Goal: Task Accomplishment & Management: Use online tool/utility

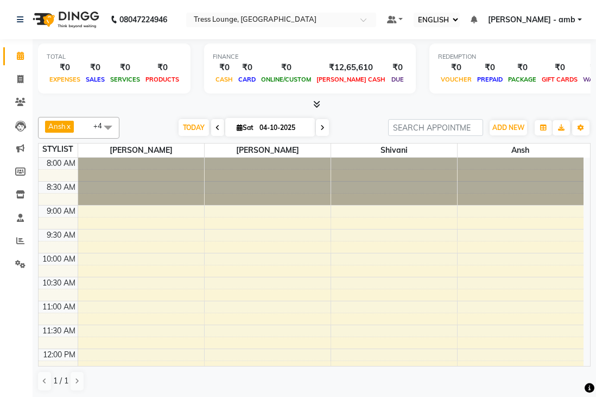
select select "ec"
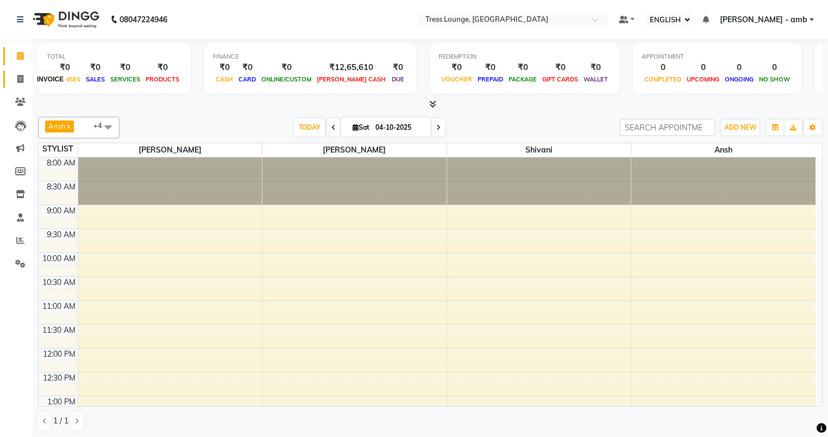
click at [16, 81] on span at bounding box center [20, 79] width 19 height 12
select select "service"
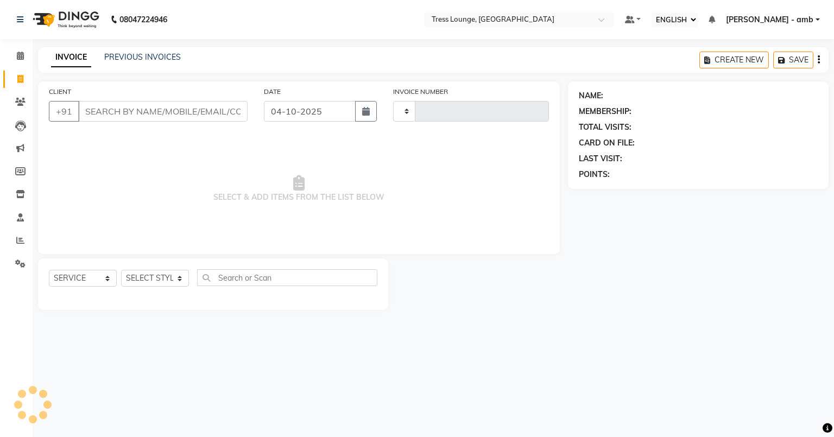
type input "0824"
select select "5899"
click at [100, 101] on div "CLIENT +91" at bounding box center [148, 108] width 215 height 45
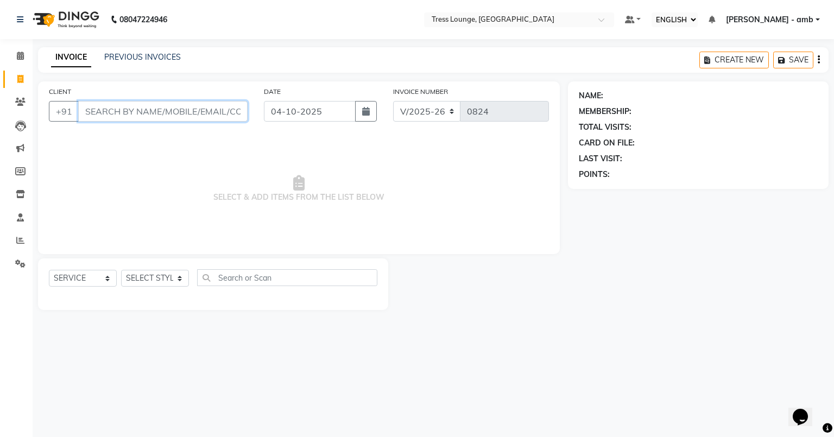
click at [97, 112] on input "CLIENT" at bounding box center [162, 111] width 169 height 21
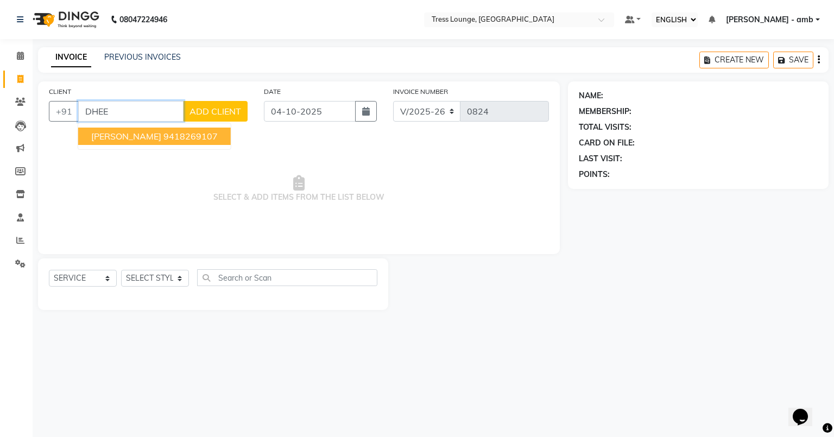
click at [101, 135] on span "[PERSON_NAME]" at bounding box center [126, 136] width 70 height 11
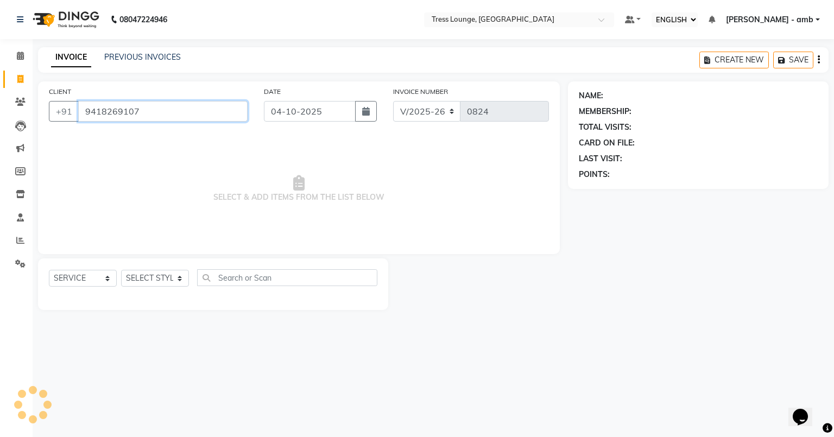
type input "9418269107"
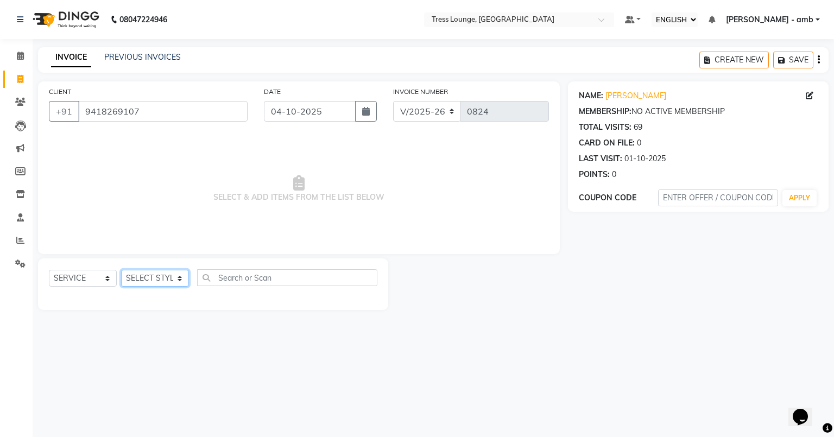
click at [182, 284] on select "SELECT STYLIST [PERSON_NAME] [PERSON_NAME] MOHIT [PERSON_NAME] sukh" at bounding box center [155, 278] width 68 height 17
click at [121, 271] on select "SELECT STYLIST [PERSON_NAME] [PERSON_NAME] MOHIT [PERSON_NAME] sukh" at bounding box center [155, 278] width 68 height 17
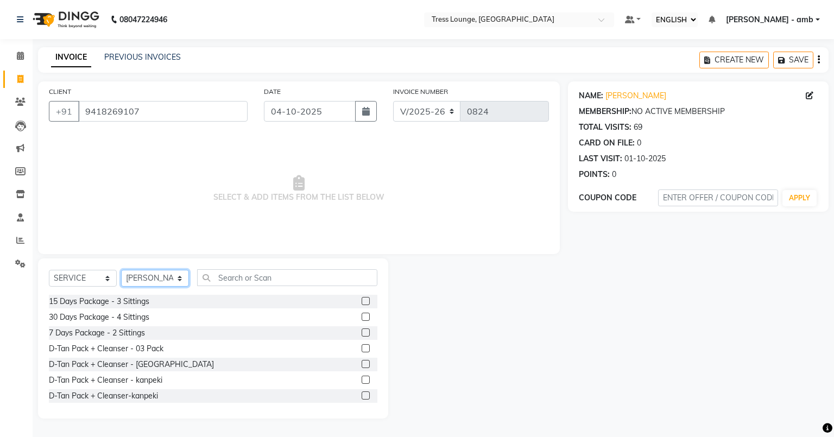
click at [177, 279] on select "SELECT STYLIST [PERSON_NAME] [PERSON_NAME] MOHIT [PERSON_NAME] sukh" at bounding box center [155, 278] width 68 height 17
select select "91879"
click at [121, 271] on select "SELECT STYLIST [PERSON_NAME] [PERSON_NAME] MOHIT [PERSON_NAME] sukh" at bounding box center [155, 278] width 68 height 17
click at [206, 275] on input "text" at bounding box center [287, 277] width 180 height 17
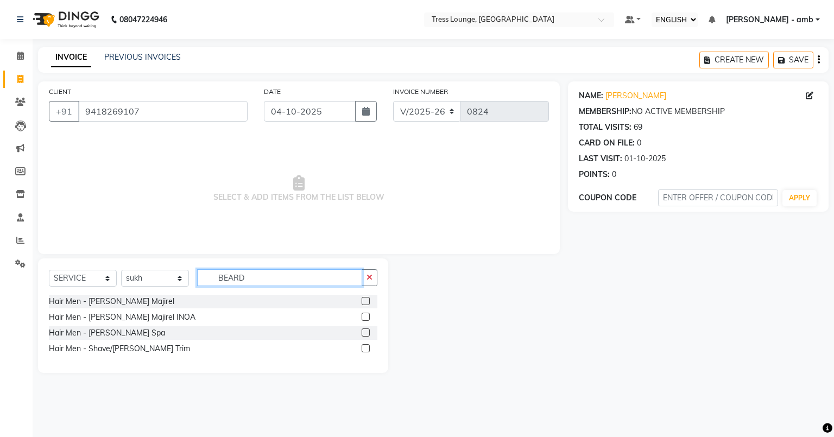
type input "BEARD"
click at [363, 348] on label at bounding box center [366, 348] width 8 height 8
click at [363, 348] on input "checkbox" at bounding box center [365, 348] width 7 height 7
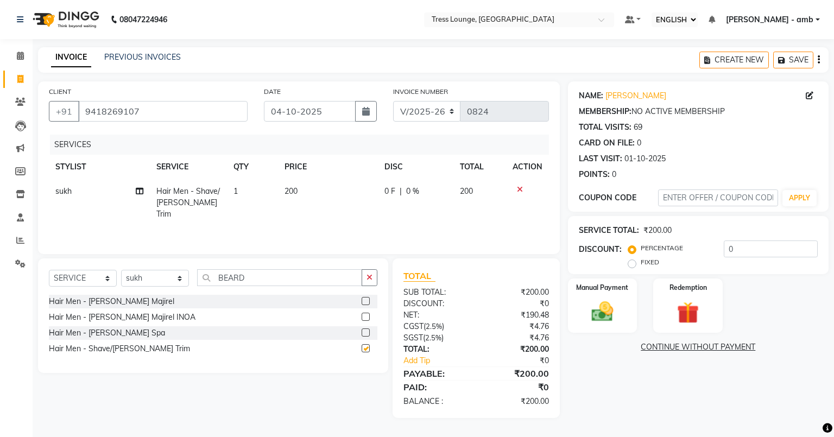
checkbox input "false"
click at [315, 191] on td "200" at bounding box center [328, 202] width 100 height 47
select select "91879"
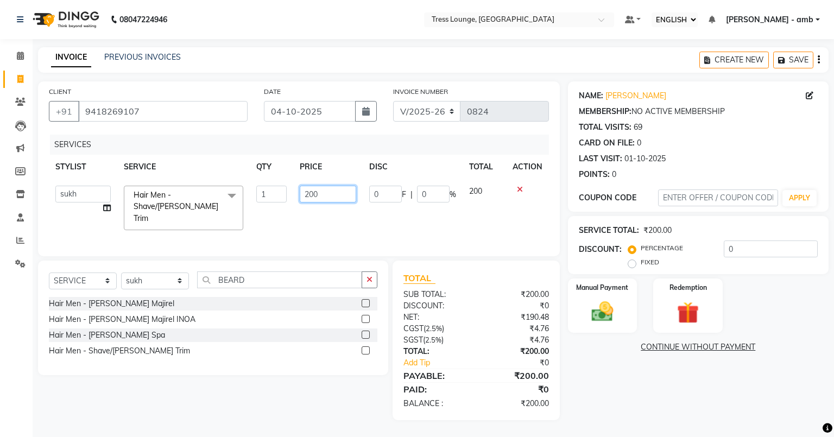
click at [335, 192] on input "200" at bounding box center [328, 194] width 56 height 17
type input "2"
type input "150"
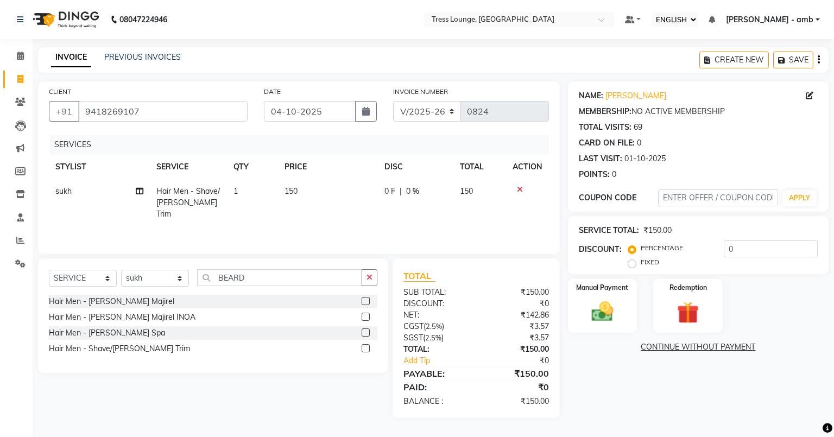
click at [395, 221] on div "SERVICES STYLIST SERVICE QTY PRICE DISC TOTAL ACTION sukh Hair Men - Shave/[PER…" at bounding box center [299, 189] width 500 height 109
click at [596, 313] on img at bounding box center [602, 312] width 37 height 26
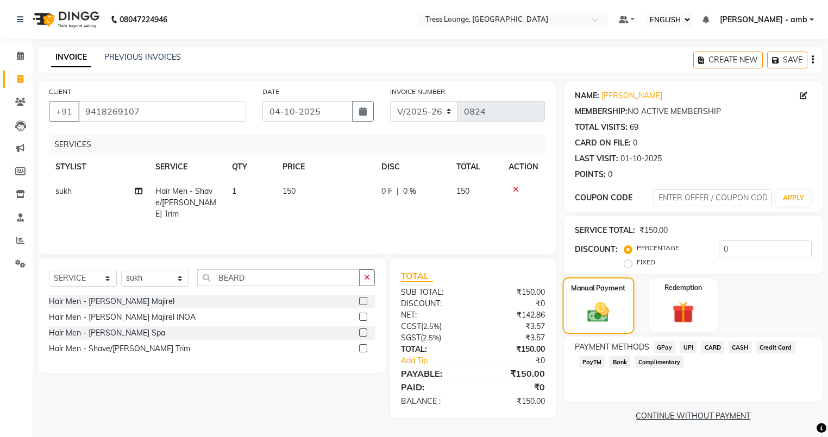
scroll to position [4, 0]
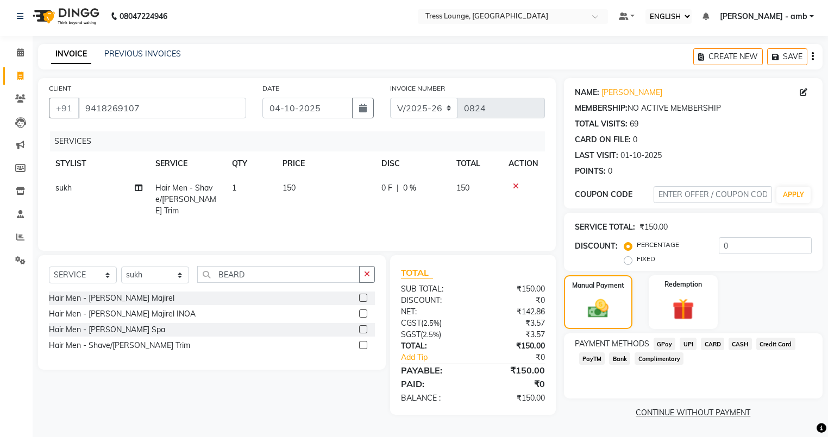
click at [596, 342] on span "UPI" at bounding box center [688, 344] width 17 height 12
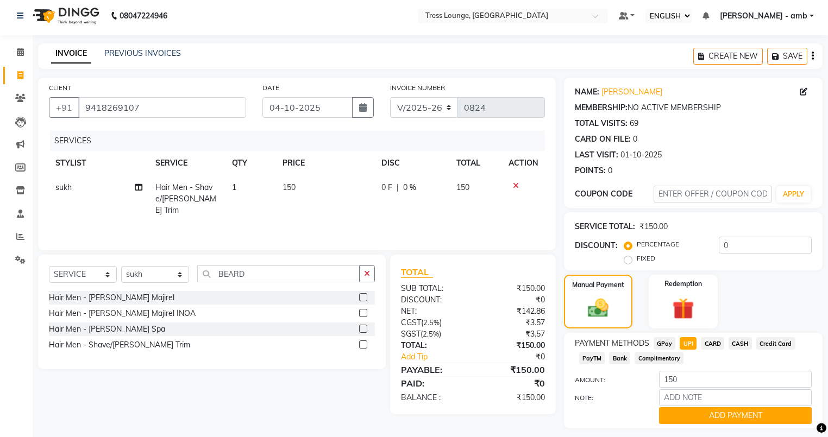
scroll to position [35, 0]
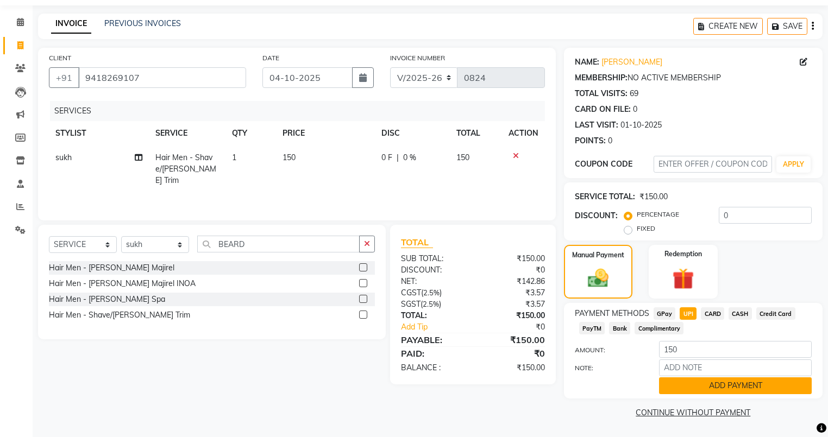
click at [596, 388] on button "ADD PAYMENT" at bounding box center [735, 386] width 153 height 17
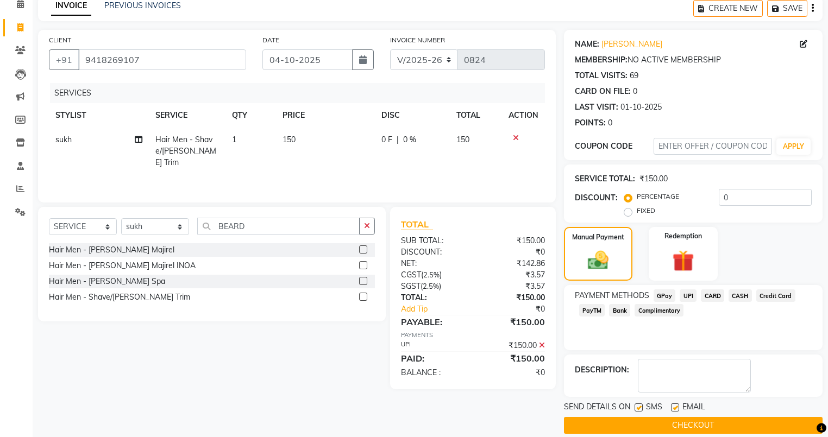
scroll to position [65, 0]
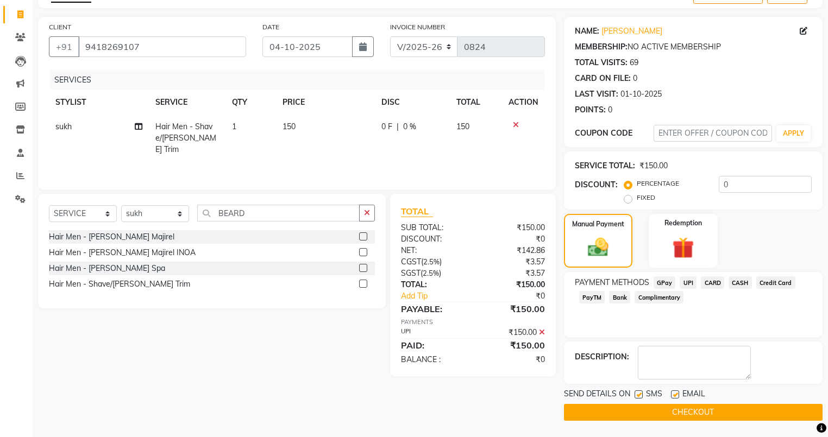
click at [596, 396] on button "CHECKOUT" at bounding box center [693, 412] width 259 height 17
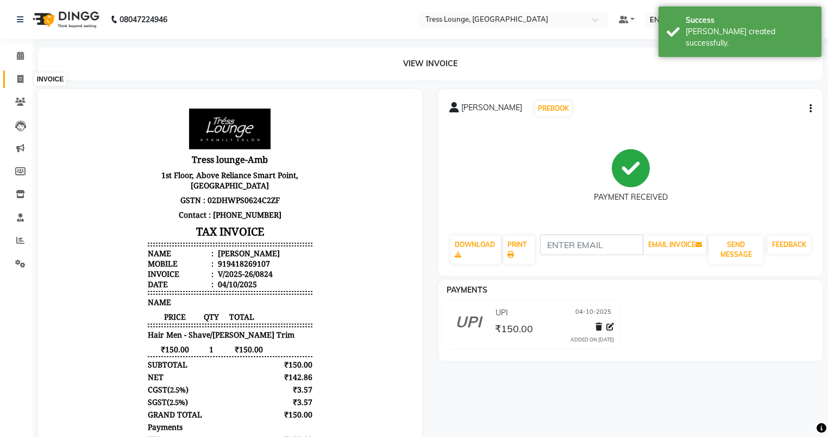
click at [18, 78] on icon at bounding box center [20, 79] width 6 height 8
select select "service"
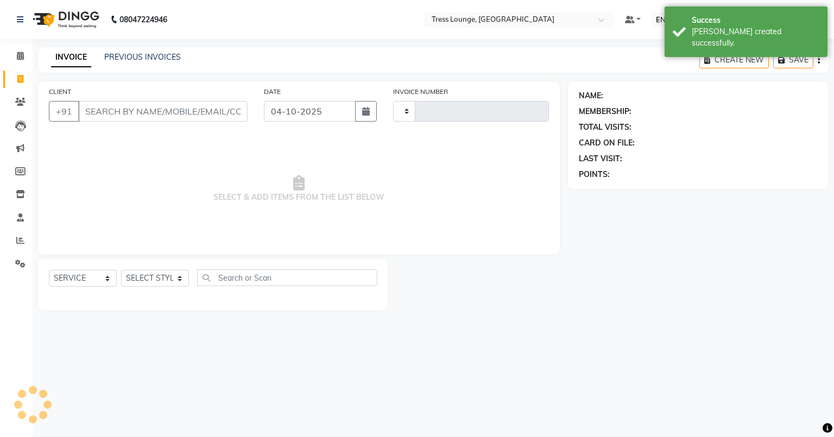
type input "0825"
select select "5899"
click at [18, 241] on icon at bounding box center [20, 240] width 8 height 8
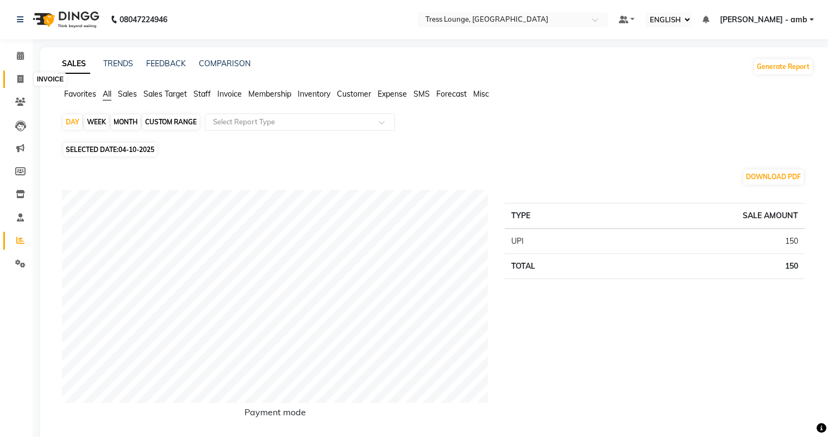
click at [21, 78] on icon at bounding box center [20, 79] width 6 height 8
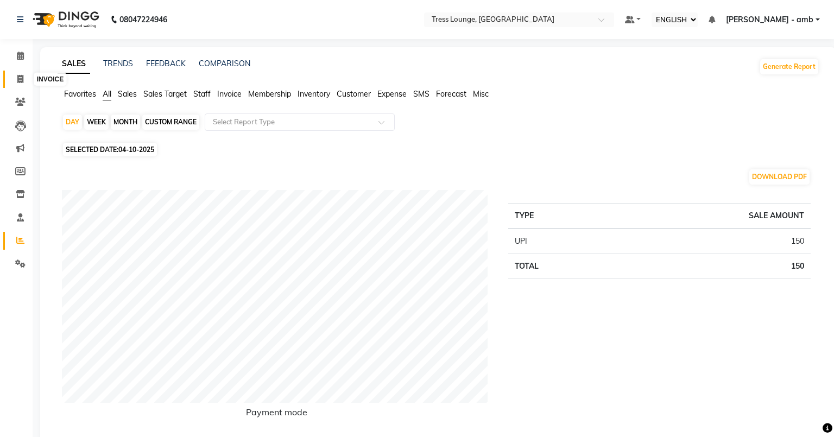
select select "service"
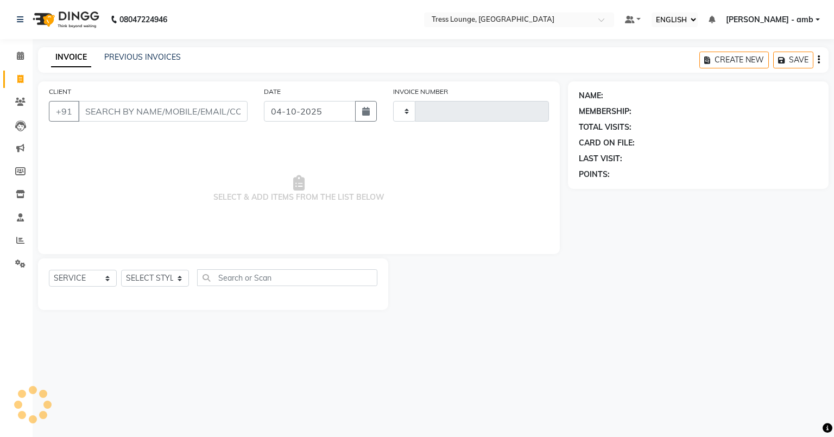
type input "0825"
select select "5899"
click at [120, 55] on link "PREVIOUS INVOICES" at bounding box center [142, 57] width 77 height 10
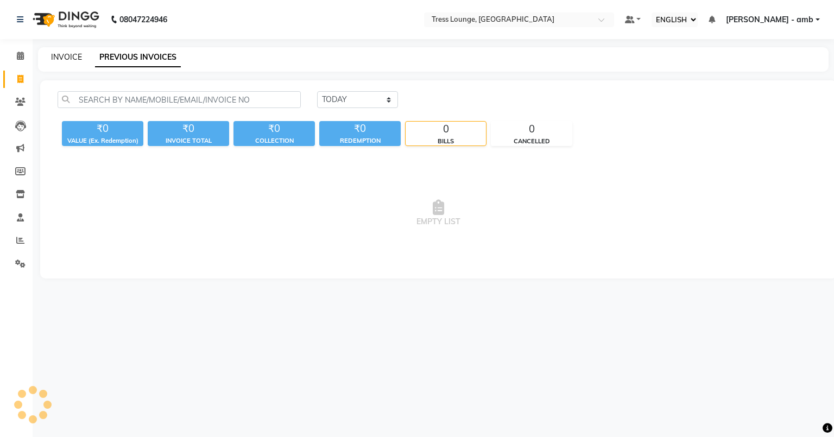
click at [78, 60] on link "INVOICE" at bounding box center [66, 57] width 31 height 10
select select "service"
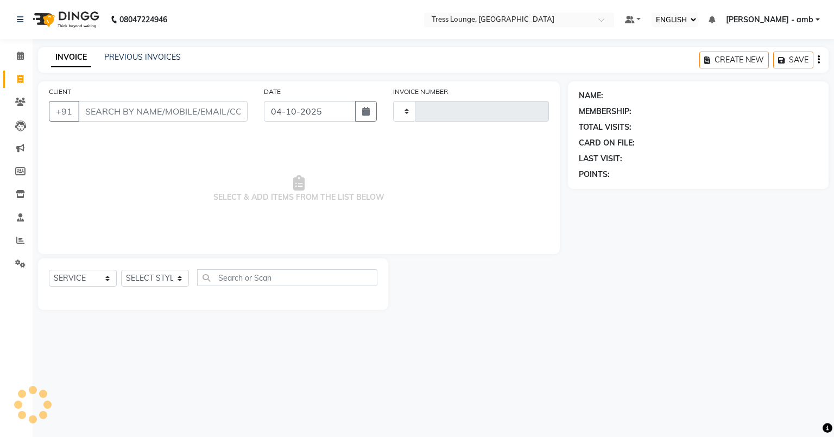
type input "0825"
select select "5899"
click at [14, 100] on span at bounding box center [20, 102] width 19 height 12
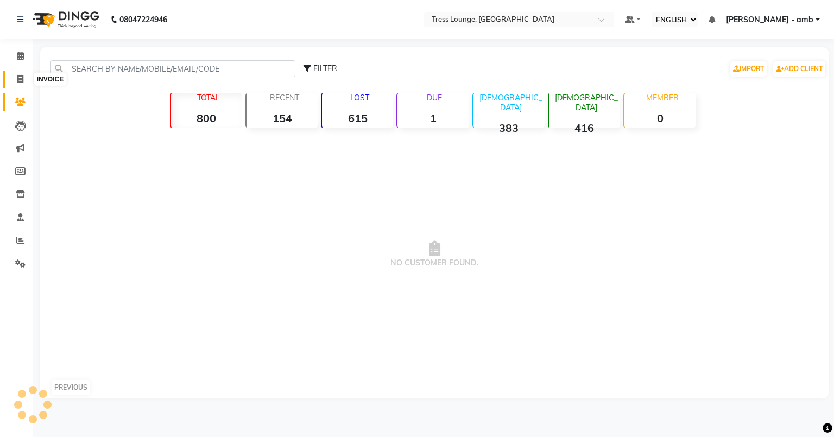
click at [16, 74] on span at bounding box center [20, 79] width 19 height 12
select select "service"
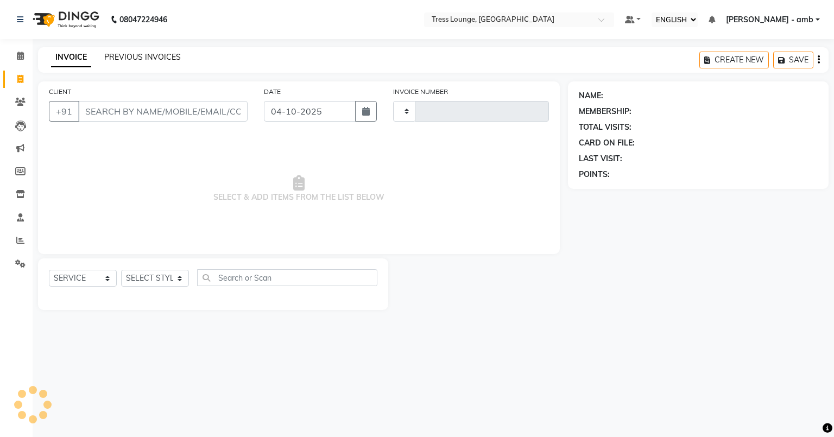
click at [122, 54] on link "PREVIOUS INVOICES" at bounding box center [142, 57] width 77 height 10
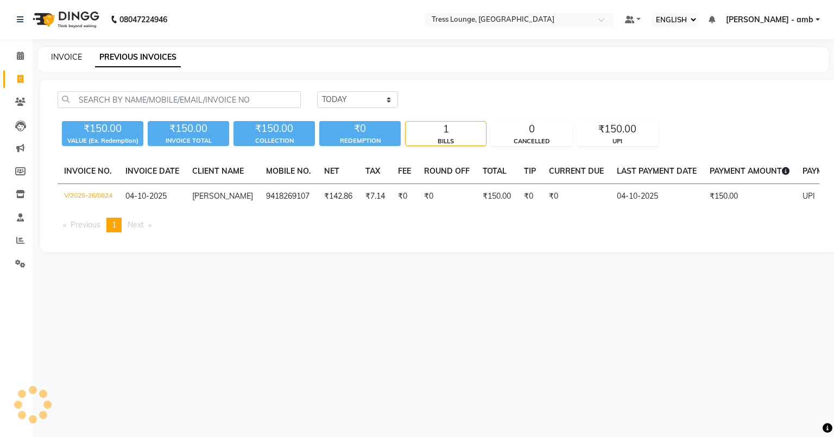
click at [59, 57] on link "INVOICE" at bounding box center [66, 57] width 31 height 10
select select "service"
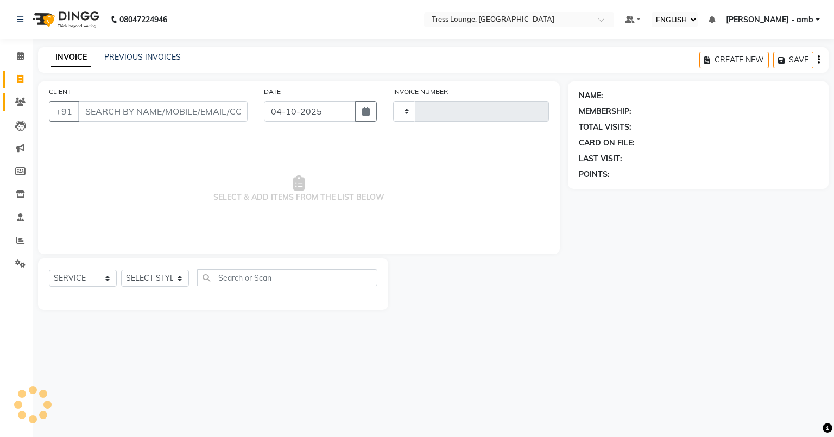
type input "0825"
select select "5899"
click at [19, 102] on icon at bounding box center [20, 102] width 10 height 8
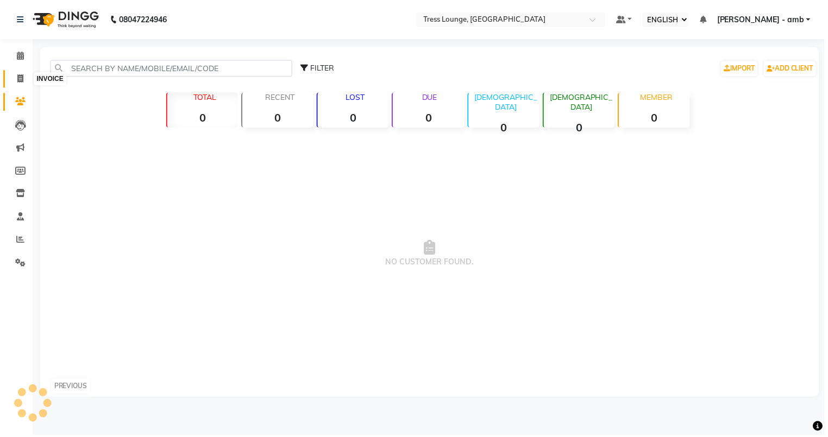
click at [14, 77] on span at bounding box center [20, 79] width 19 height 12
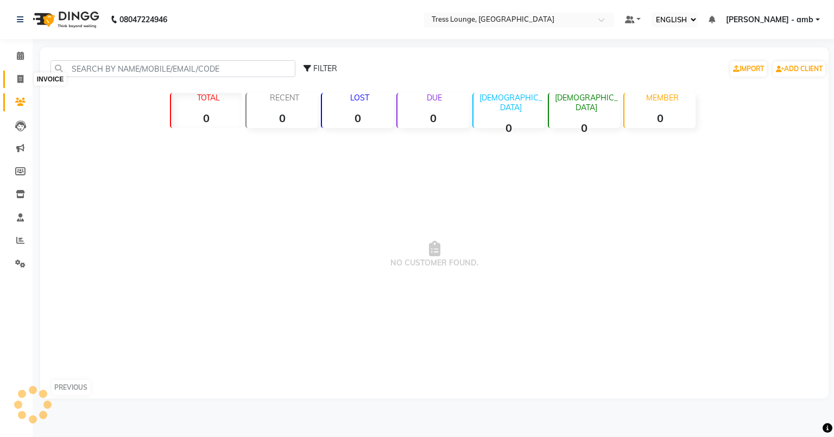
select select "service"
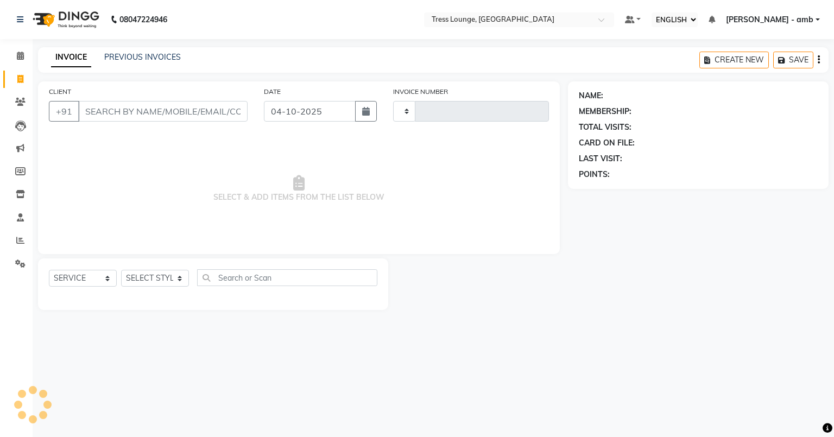
type input "0825"
select select "5899"
click at [133, 58] on link "PREVIOUS INVOICES" at bounding box center [142, 57] width 77 height 10
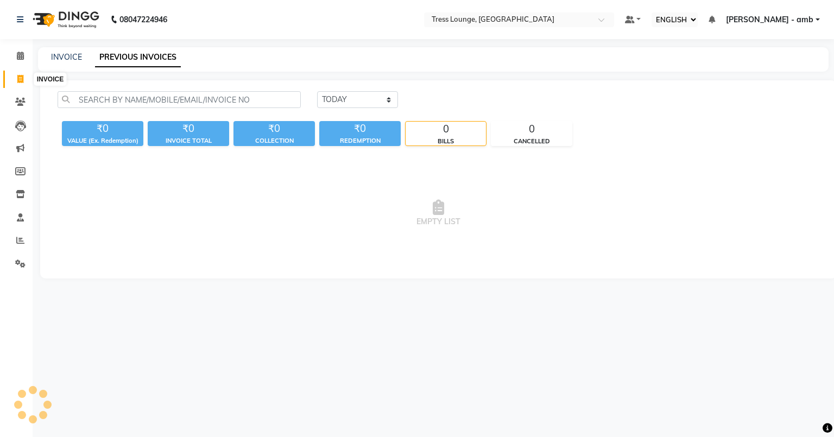
click at [23, 78] on icon at bounding box center [20, 79] width 6 height 8
select select "service"
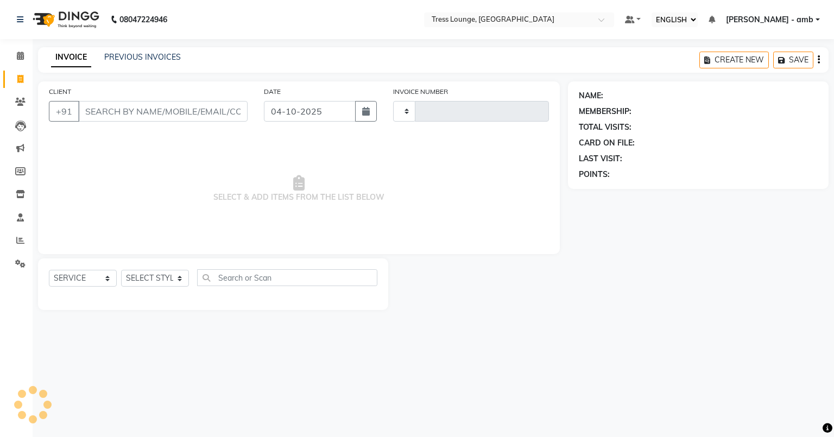
type input "0825"
select select "5899"
click at [96, 111] on input "CLIENT" at bounding box center [162, 111] width 169 height 21
click at [168, 55] on link "PREVIOUS INVOICES" at bounding box center [142, 57] width 77 height 10
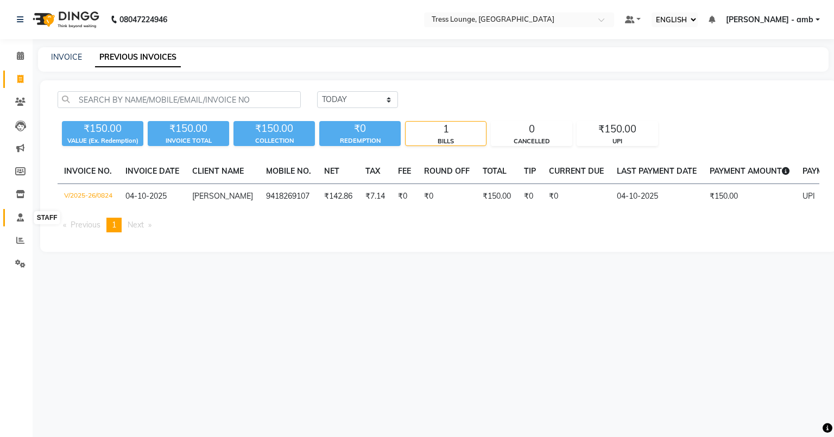
click at [19, 217] on icon at bounding box center [20, 217] width 7 height 8
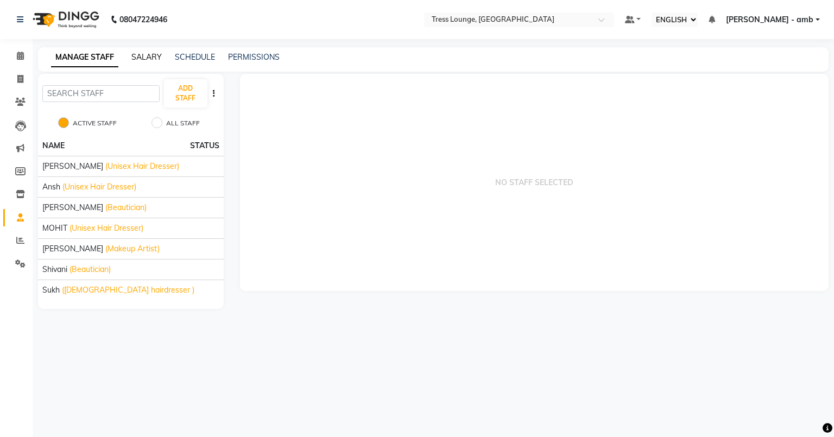
click at [146, 58] on link "SALARY" at bounding box center [146, 57] width 30 height 10
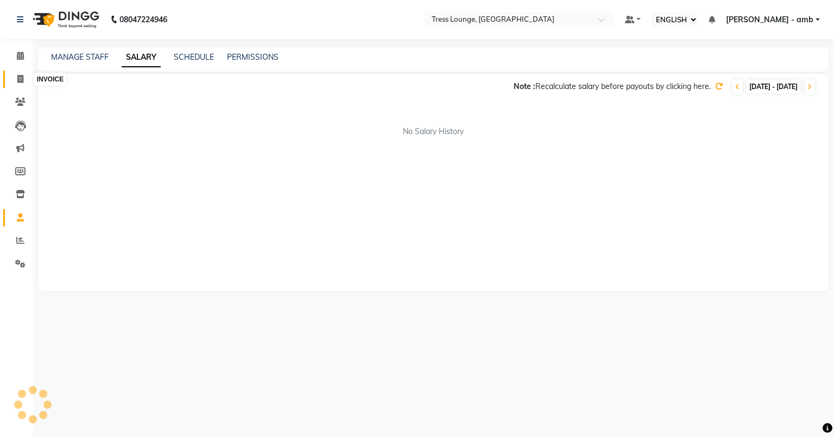
click at [18, 77] on icon at bounding box center [20, 79] width 6 height 8
select select "service"
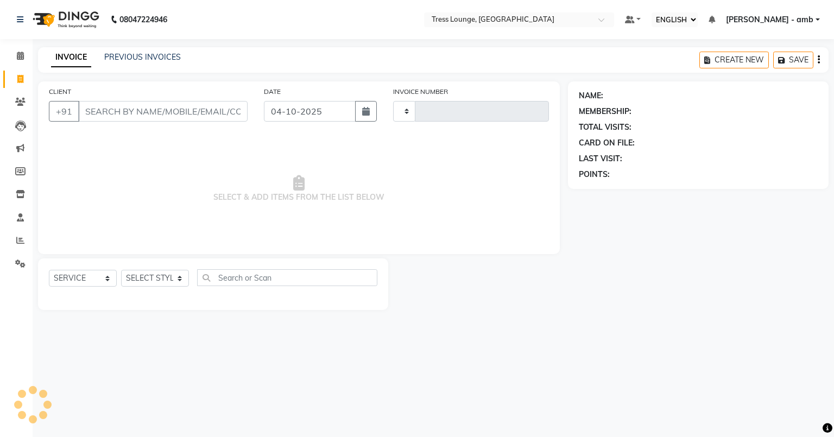
type input "0825"
select select "5899"
drag, startPoint x: 173, startPoint y: 281, endPoint x: 179, endPoint y: 280, distance: 6.0
click at [178, 280] on select "SELECT STYLIST [PERSON_NAME] [PERSON_NAME] MOHIT [PERSON_NAME] sukh" at bounding box center [155, 278] width 68 height 17
select select "41504"
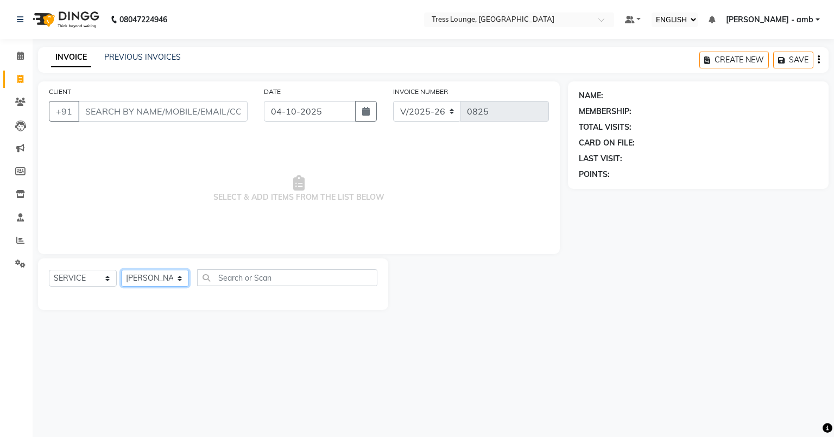
click at [121, 271] on select "SELECT STYLIST [PERSON_NAME] [PERSON_NAME] MOHIT [PERSON_NAME] sukh" at bounding box center [155, 278] width 68 height 17
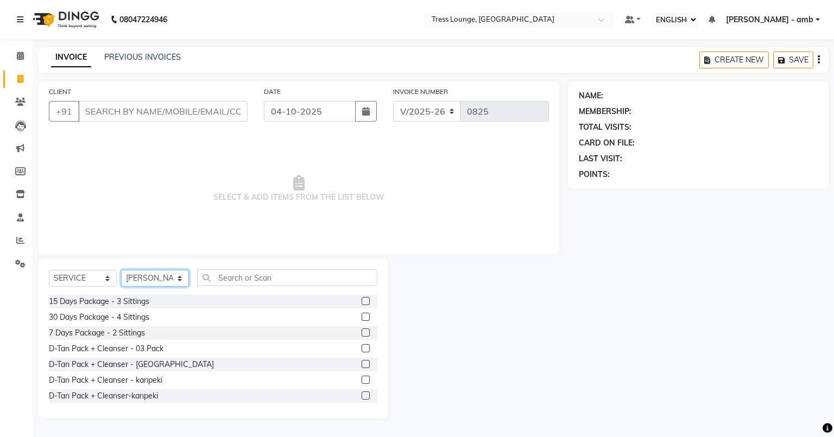
click at [181, 276] on select "SELECT STYLIST [PERSON_NAME] [PERSON_NAME] MOHIT [PERSON_NAME] sukh" at bounding box center [155, 278] width 68 height 17
click at [196, 238] on span "SELECT & ADD ITEMS FROM THE LIST BELOW" at bounding box center [299, 189] width 500 height 109
click at [17, 218] on icon at bounding box center [20, 217] width 7 height 8
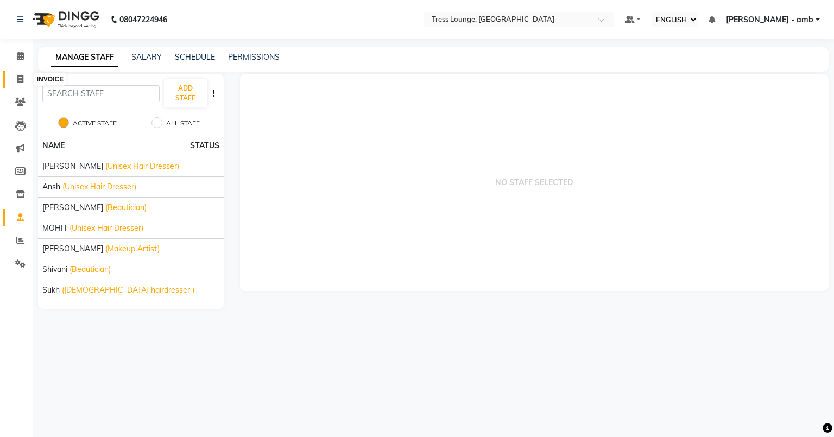
click at [20, 77] on icon at bounding box center [20, 79] width 6 height 8
select select "5899"
select select "service"
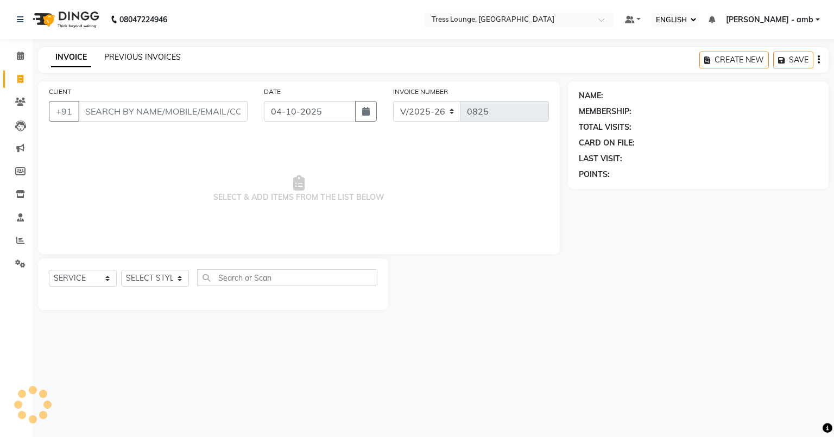
click at [164, 54] on link "PREVIOUS INVOICES" at bounding box center [142, 57] width 77 height 10
